Goal: Check status: Check status

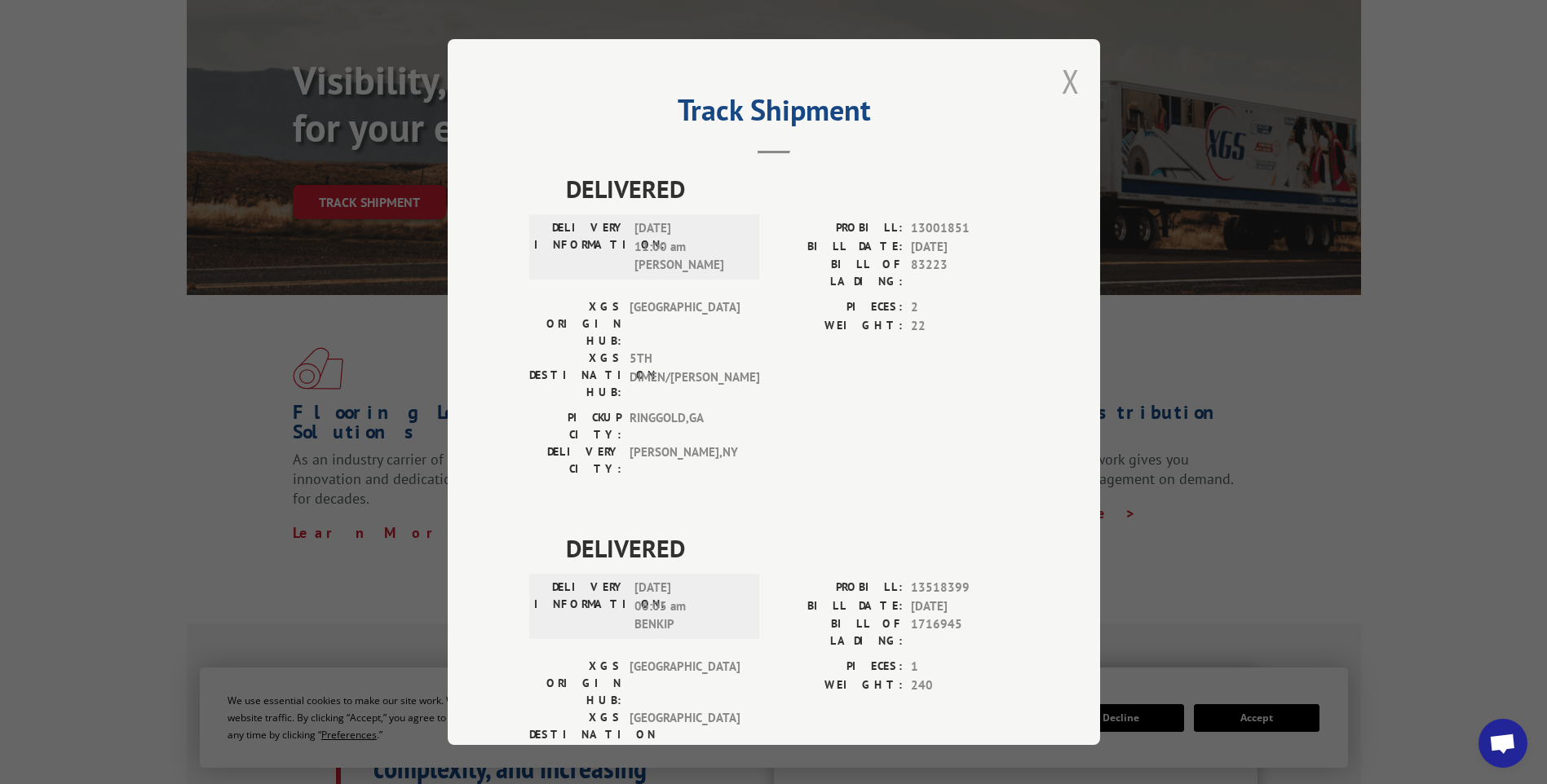
click at [1063, 83] on button "Close modal" at bounding box center [1070, 81] width 18 height 43
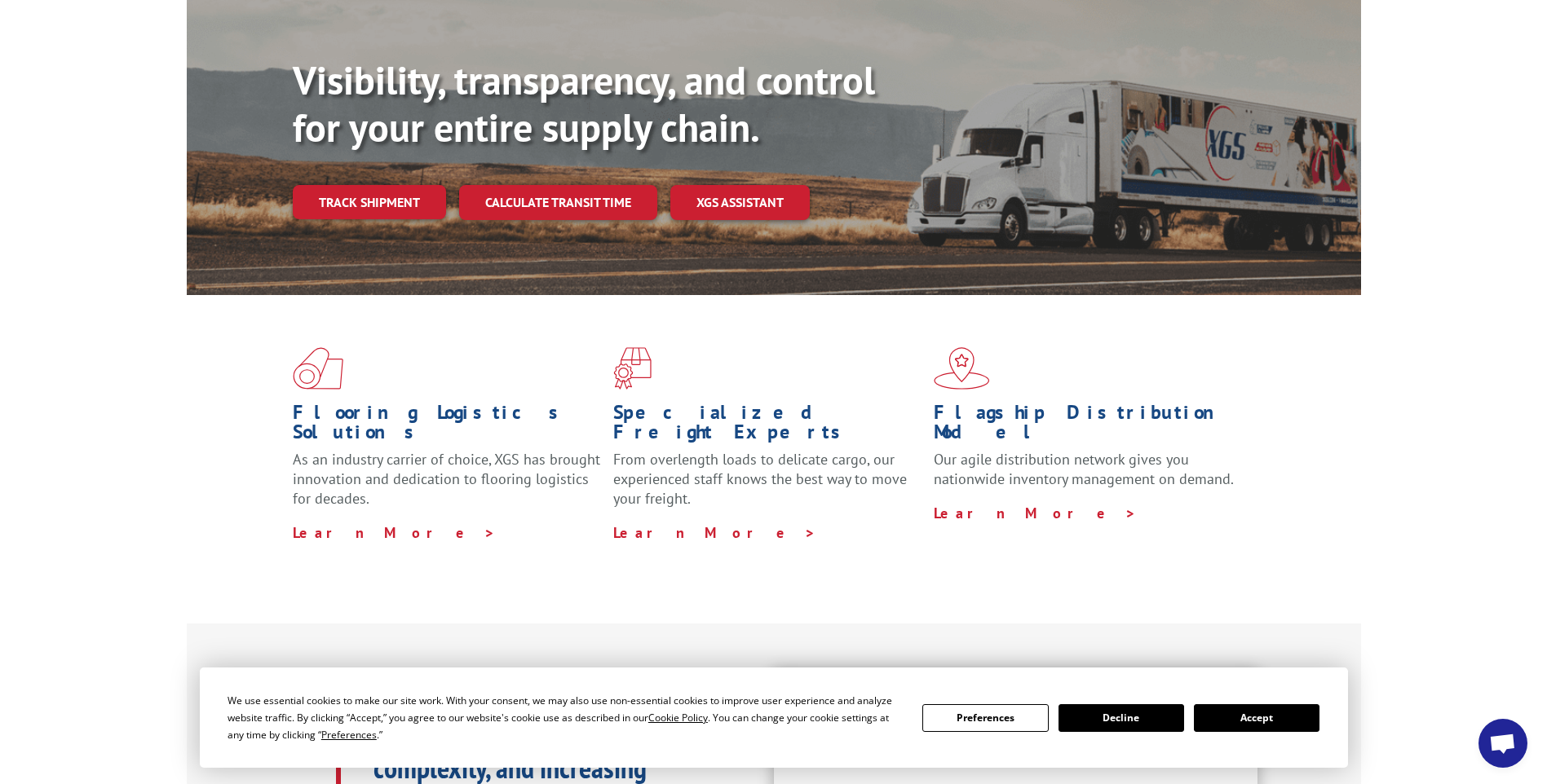
click at [352, 149] on div "Visibility, transparency, and control for your entire supply chain. Track shipm…" at bounding box center [827, 170] width 1068 height 227
click at [357, 185] on link "Track shipment" at bounding box center [369, 202] width 153 height 35
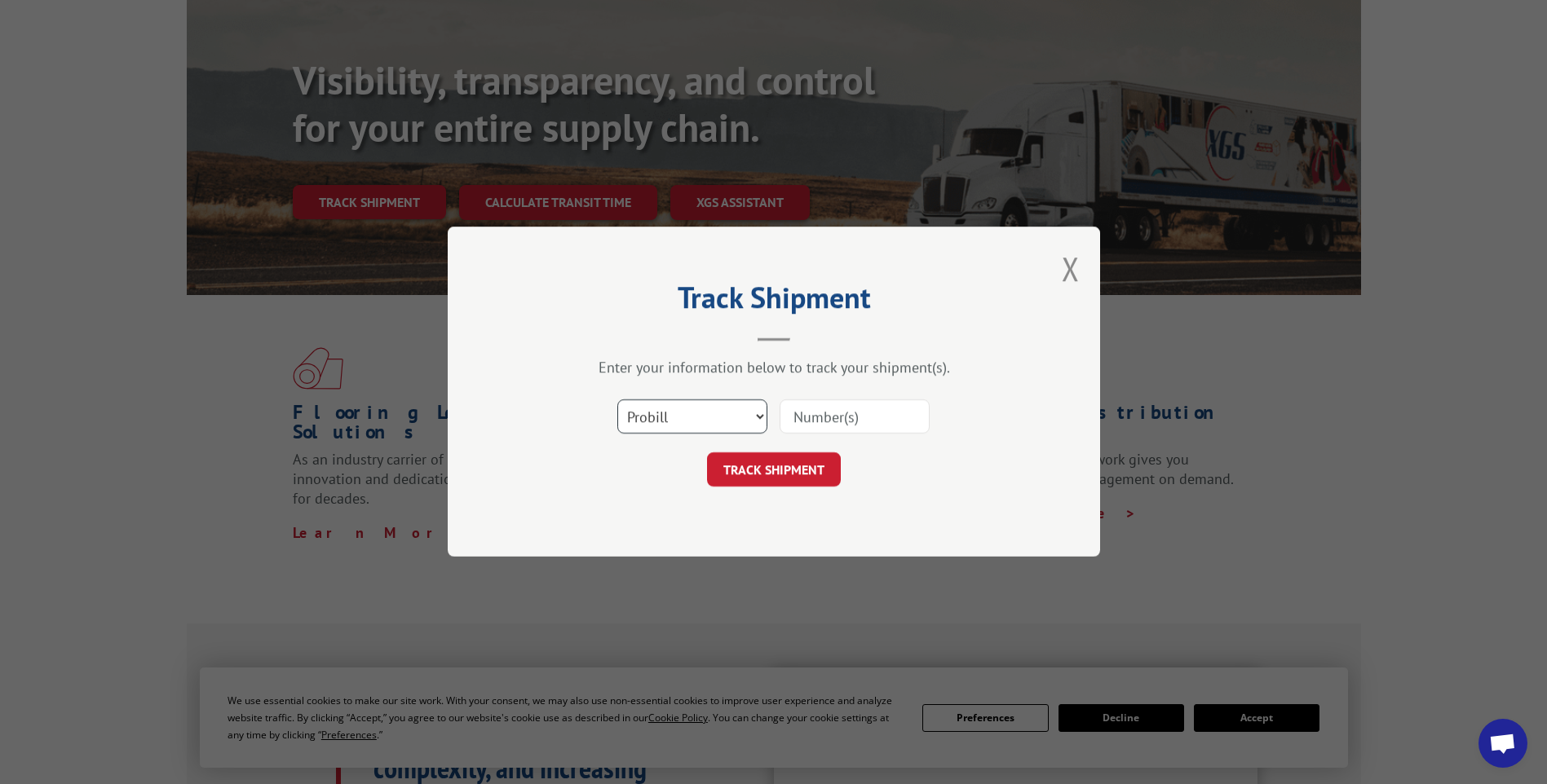
click at [735, 414] on select "Select category... Probill BOL PO" at bounding box center [693, 418] width 150 height 35
drag, startPoint x: 1064, startPoint y: 262, endPoint x: 1039, endPoint y: 262, distance: 25.0
click at [1064, 262] on button "Close modal" at bounding box center [1070, 269] width 18 height 43
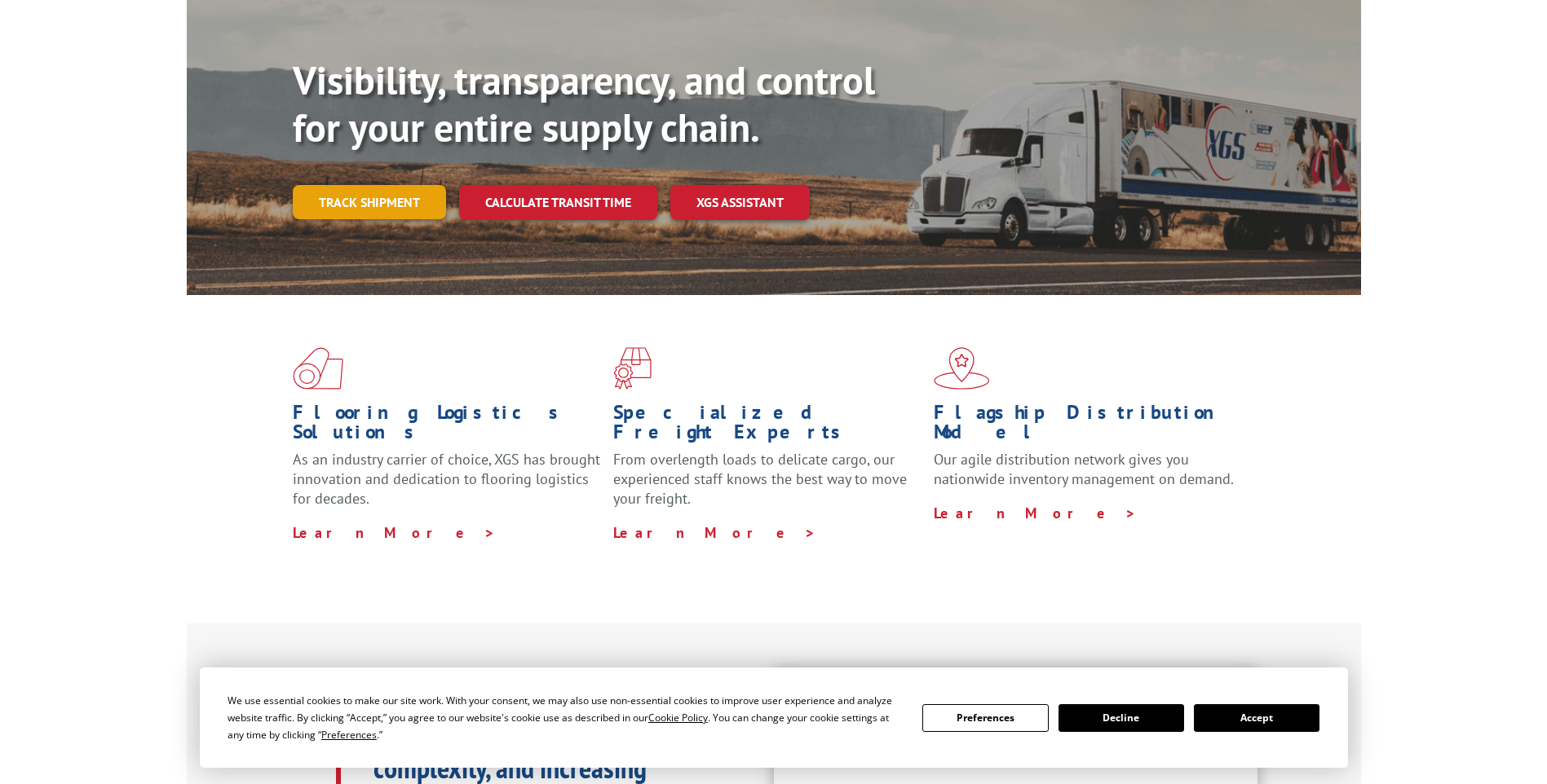
scroll to position [81, 0]
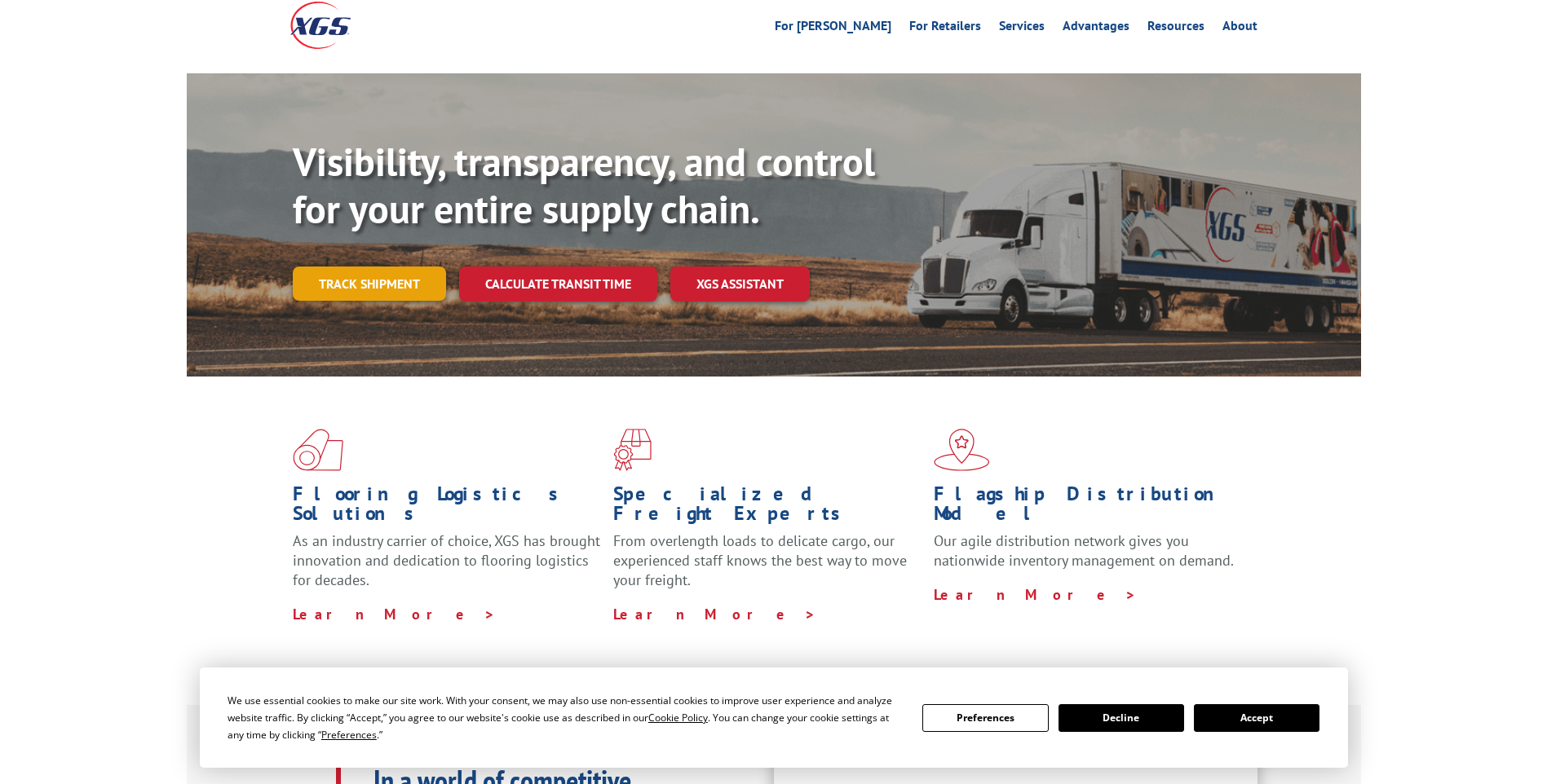
click at [396, 267] on link "Track shipment" at bounding box center [369, 284] width 153 height 35
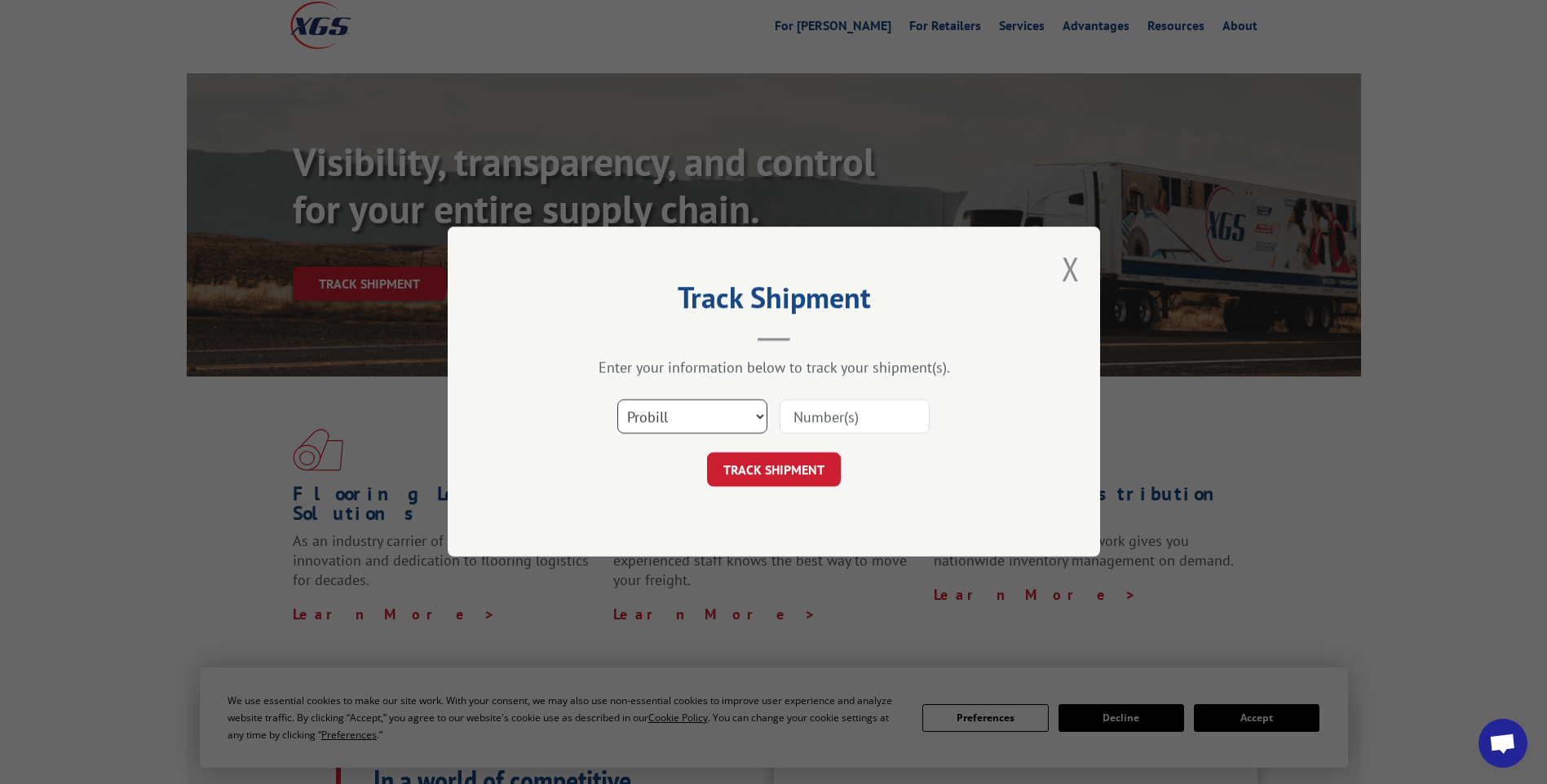
click at [733, 407] on select "Select category... Probill BOL PO" at bounding box center [693, 418] width 150 height 35
click at [618, 401] on select "Select category... Probill BOL PO" at bounding box center [693, 418] width 150 height 35
click at [857, 420] on input at bounding box center [854, 418] width 150 height 35
click at [743, 421] on select "Select category... Probill BOL PO" at bounding box center [693, 418] width 150 height 35
select select "po"
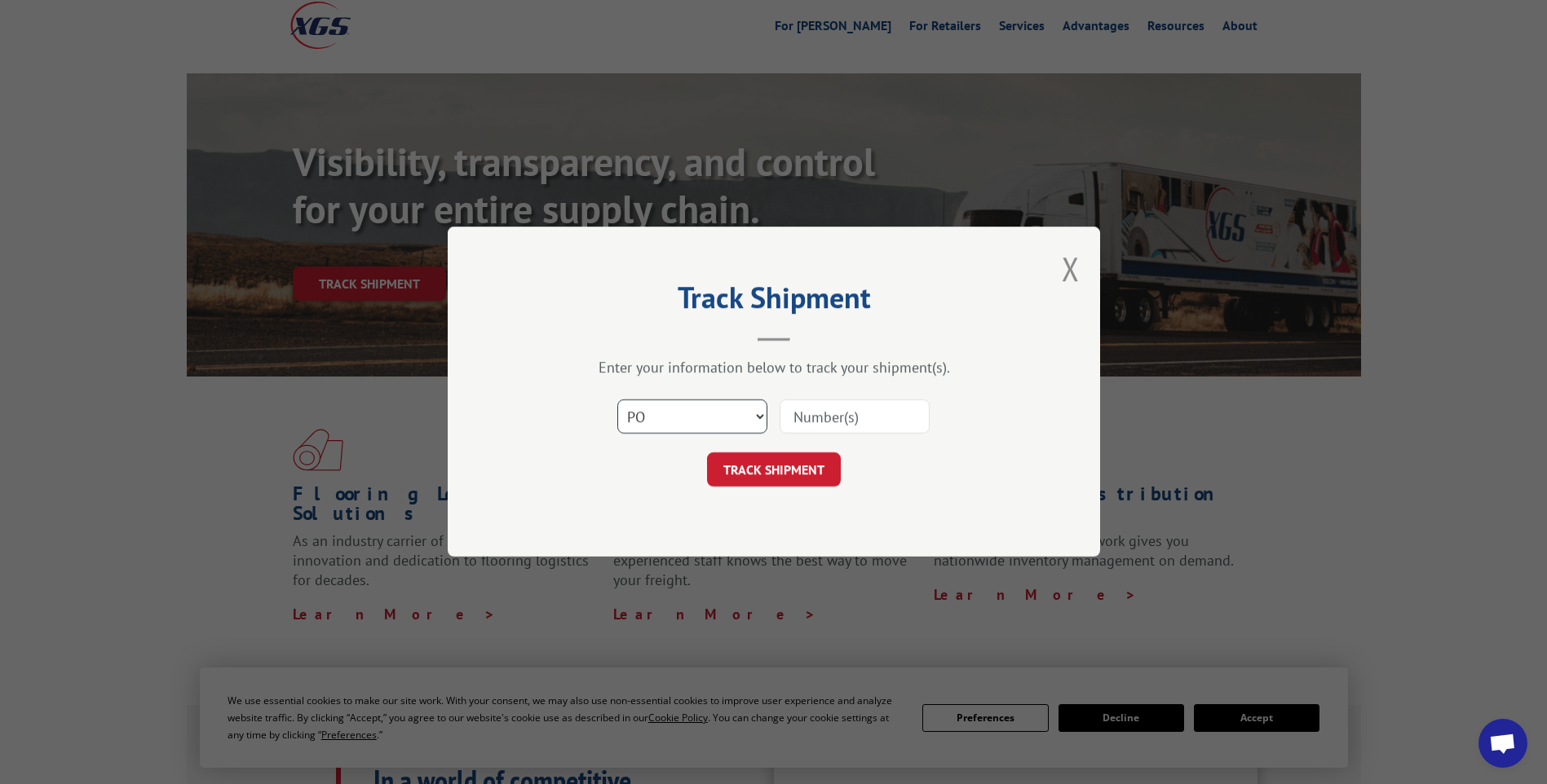
click at [618, 401] on select "Select category... Probill BOL PO" at bounding box center [693, 418] width 150 height 35
click at [841, 405] on input at bounding box center [854, 418] width 150 height 35
click at [852, 424] on input at bounding box center [854, 418] width 150 height 35
type input "83223"
click at [777, 461] on button "TRACK SHIPMENT" at bounding box center [773, 471] width 134 height 35
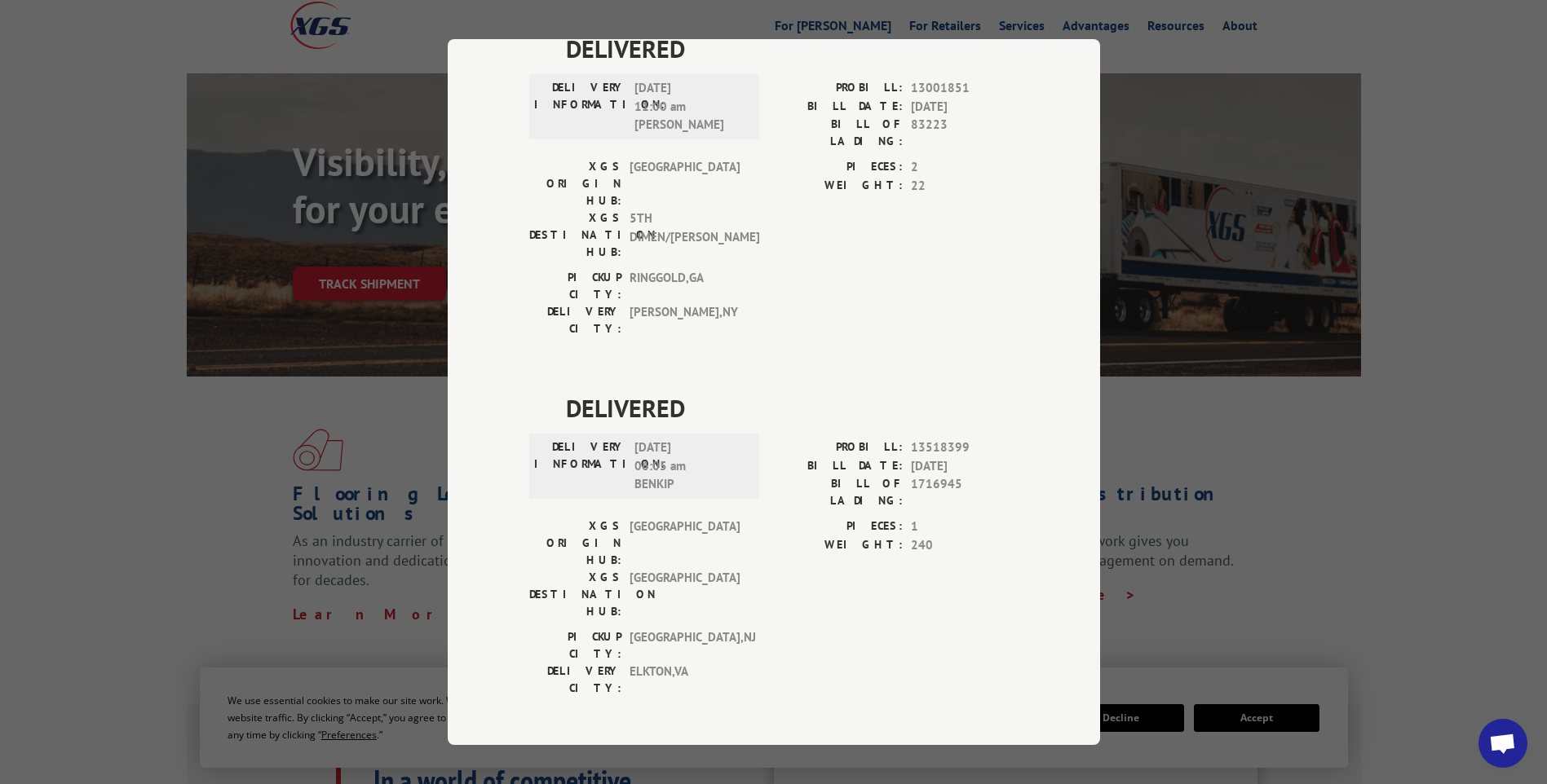
scroll to position [0, 0]
